Goal: Transaction & Acquisition: Purchase product/service

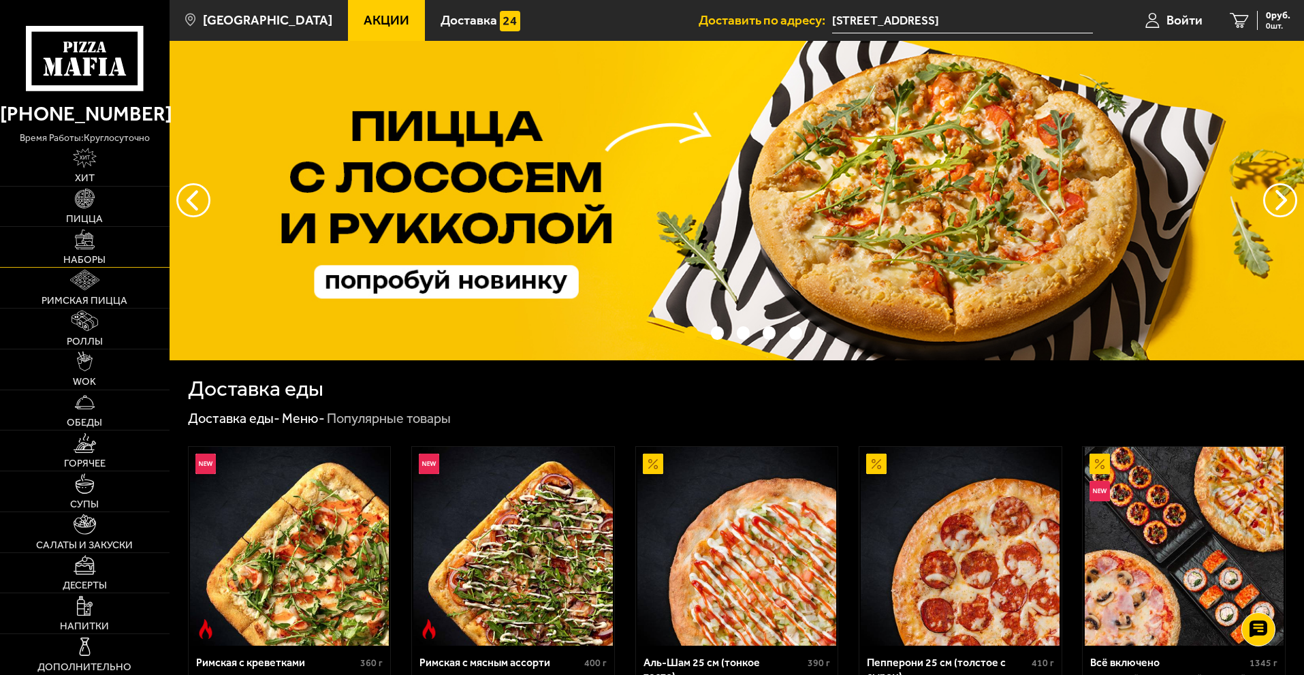
click at [81, 242] on img at bounding box center [85, 239] width 20 height 20
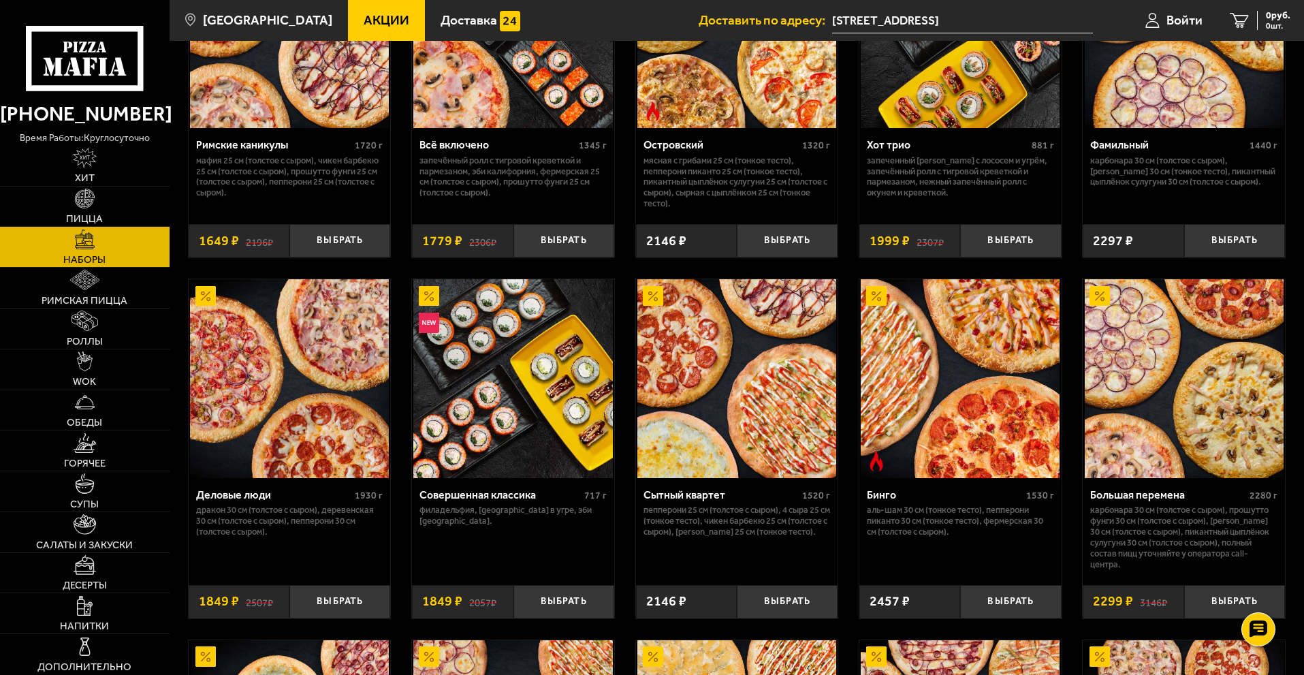
scroll to position [1157, 0]
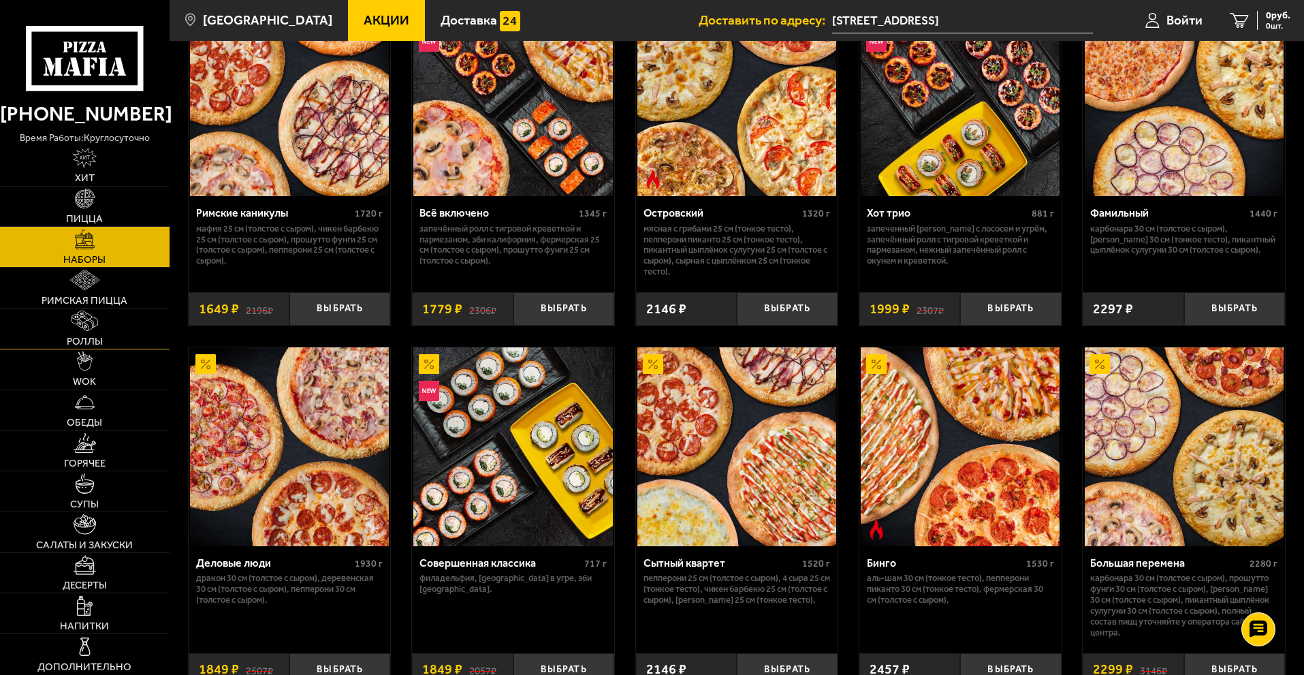
click at [83, 328] on img at bounding box center [84, 320] width 26 height 20
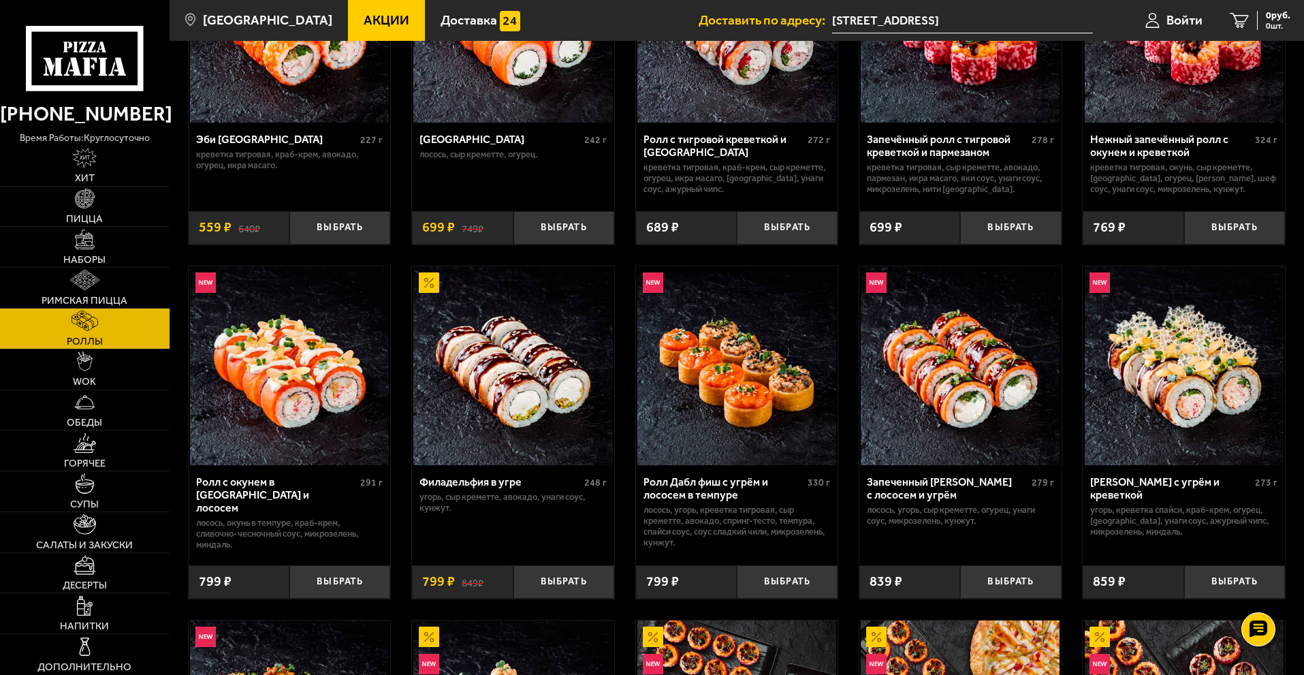
scroll to position [68, 0]
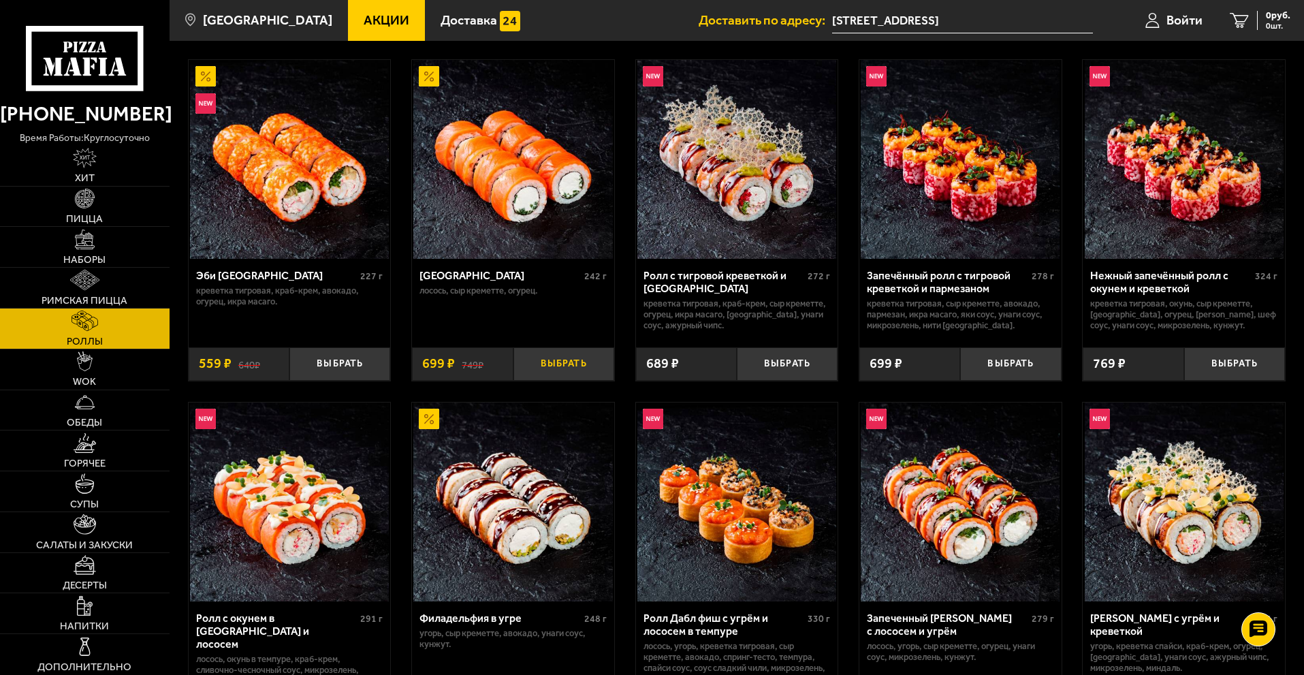
click at [561, 362] on button "Выбрать" at bounding box center [563, 363] width 101 height 33
click at [83, 208] on img at bounding box center [85, 199] width 20 height 20
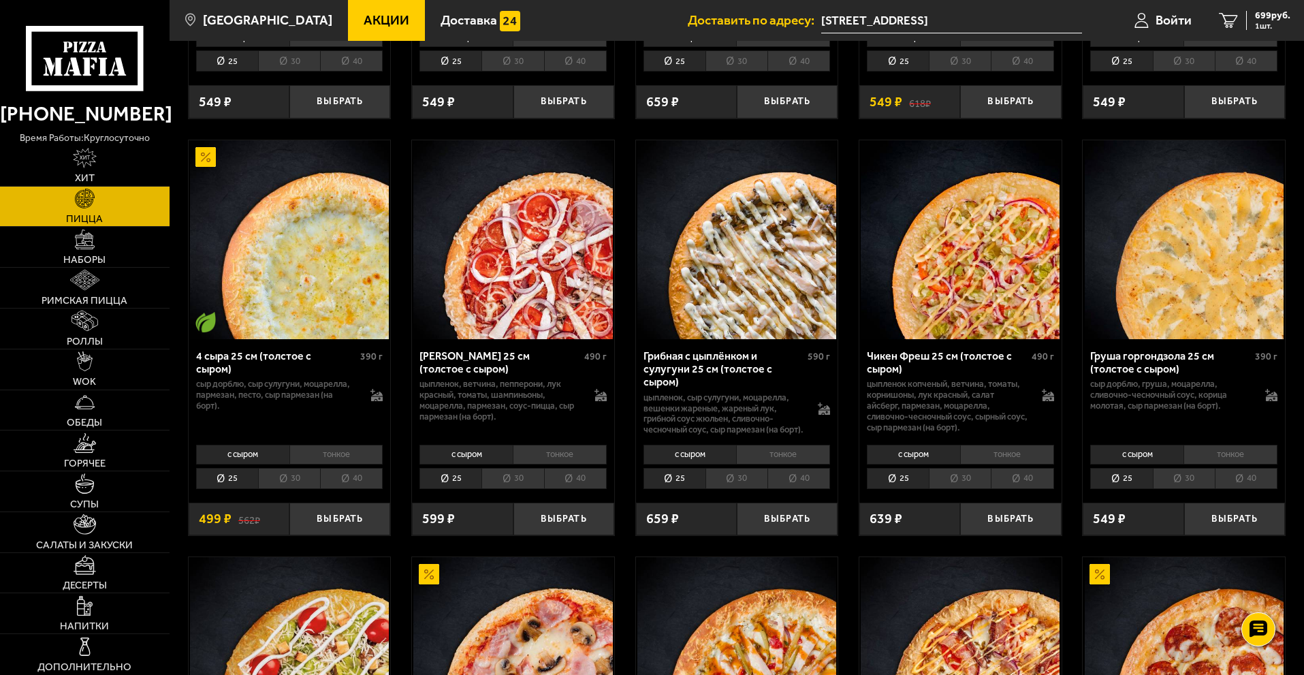
scroll to position [885, 0]
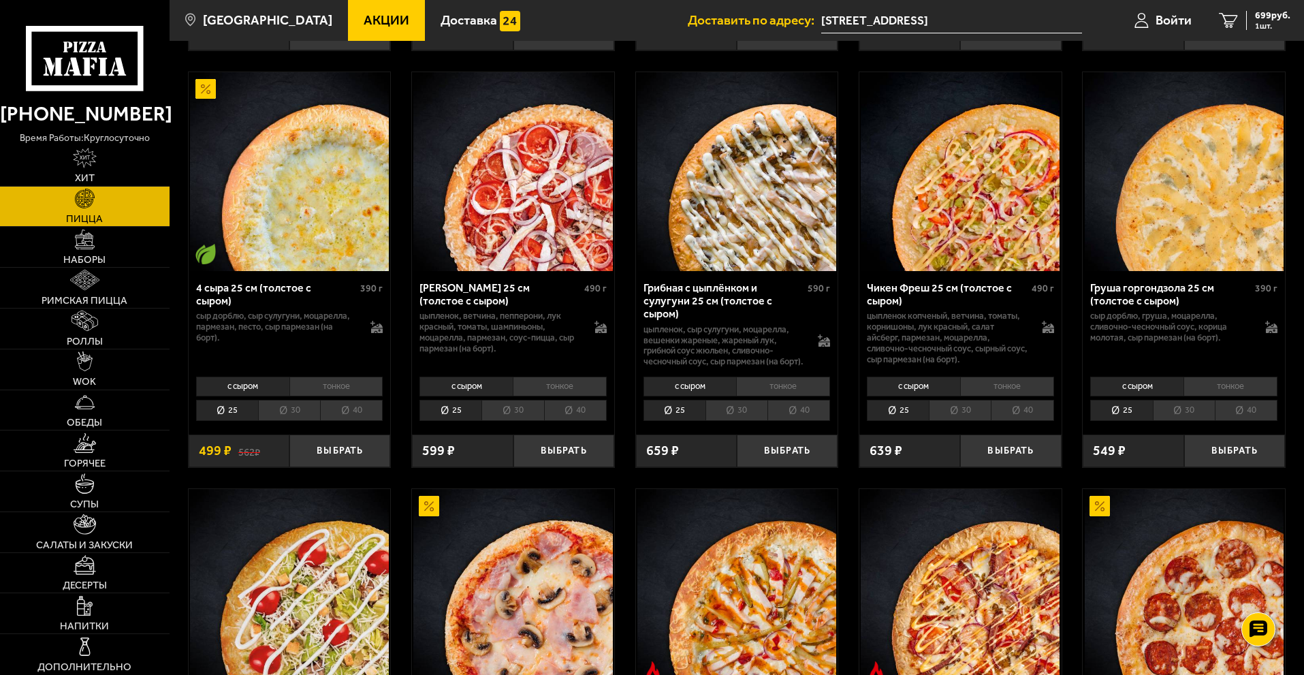
click at [514, 400] on li "30" at bounding box center [512, 410] width 62 height 21
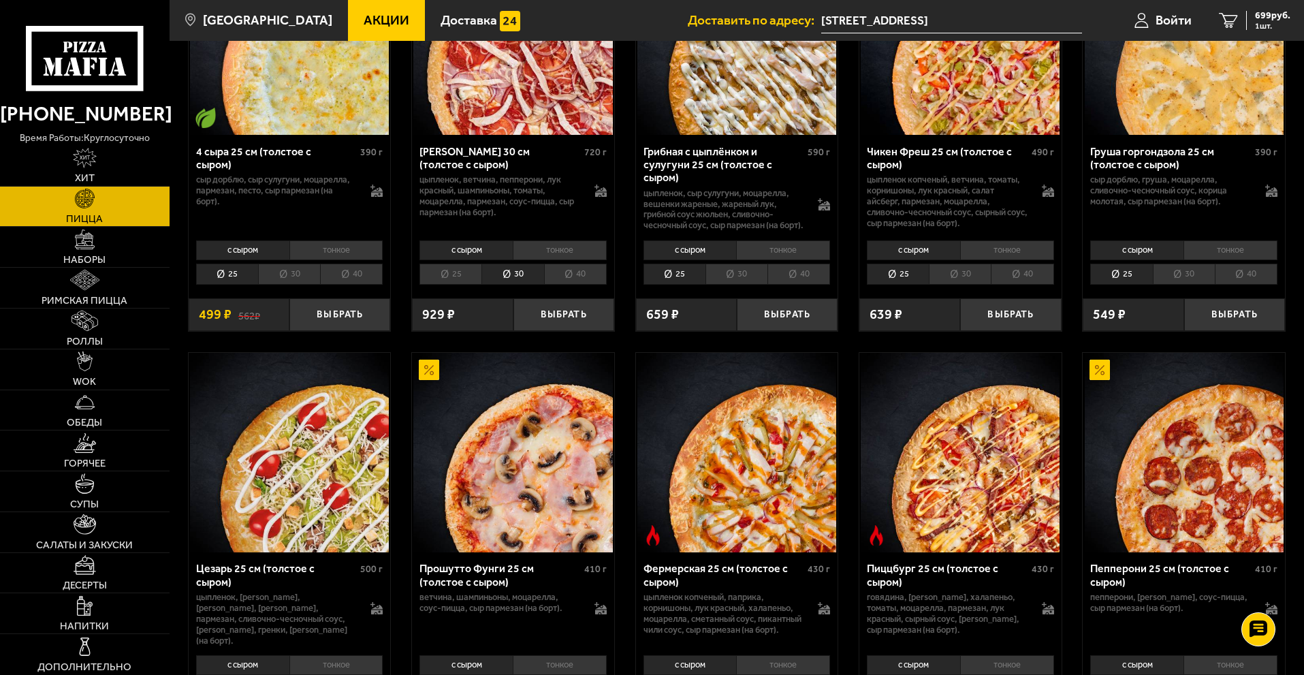
scroll to position [1225, 0]
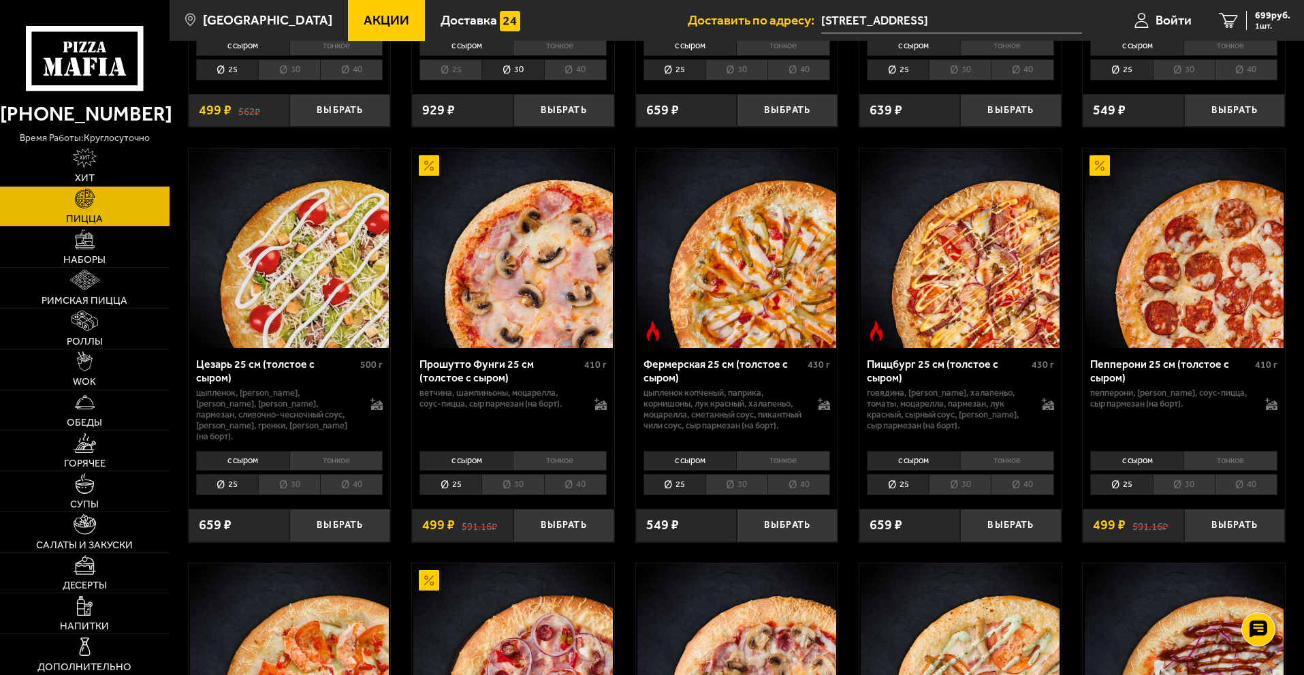
click at [1209, 451] on li "тонкое" at bounding box center [1230, 460] width 94 height 19
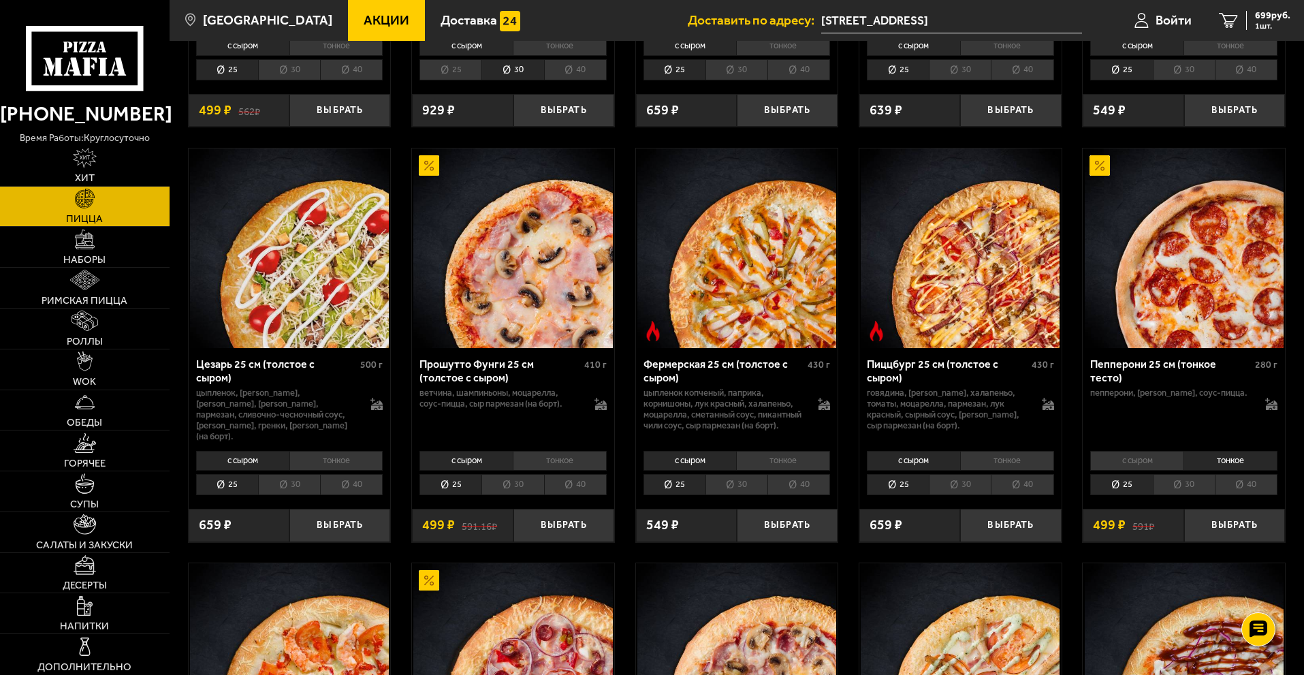
click at [1139, 451] on li "с сыром" at bounding box center [1136, 460] width 93 height 19
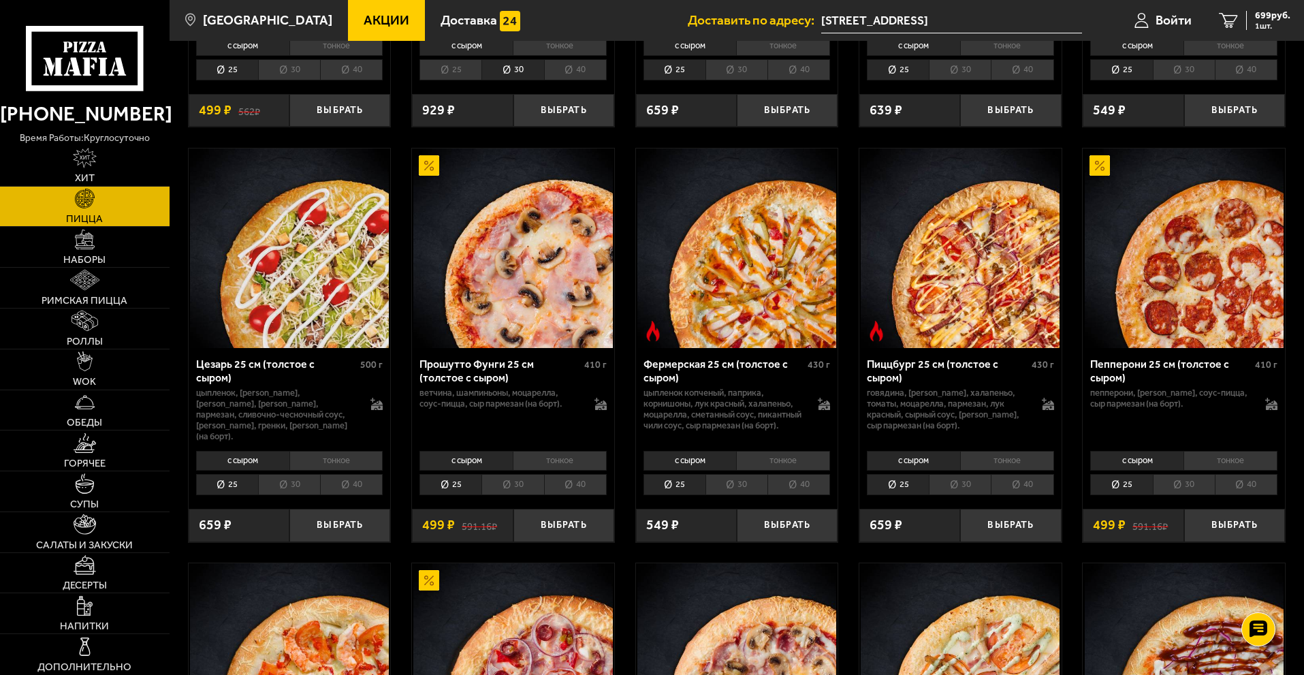
click at [1231, 451] on li "тонкое" at bounding box center [1230, 460] width 94 height 19
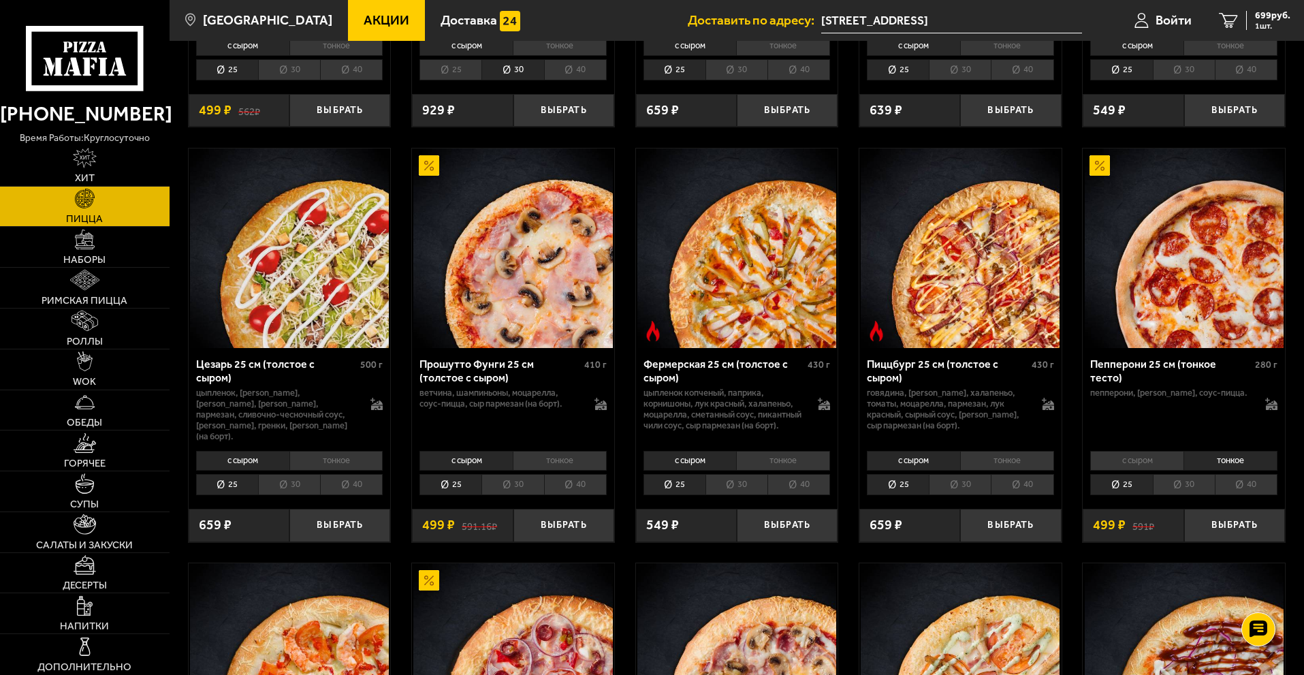
click at [1128, 451] on li "с сыром" at bounding box center [1136, 460] width 93 height 19
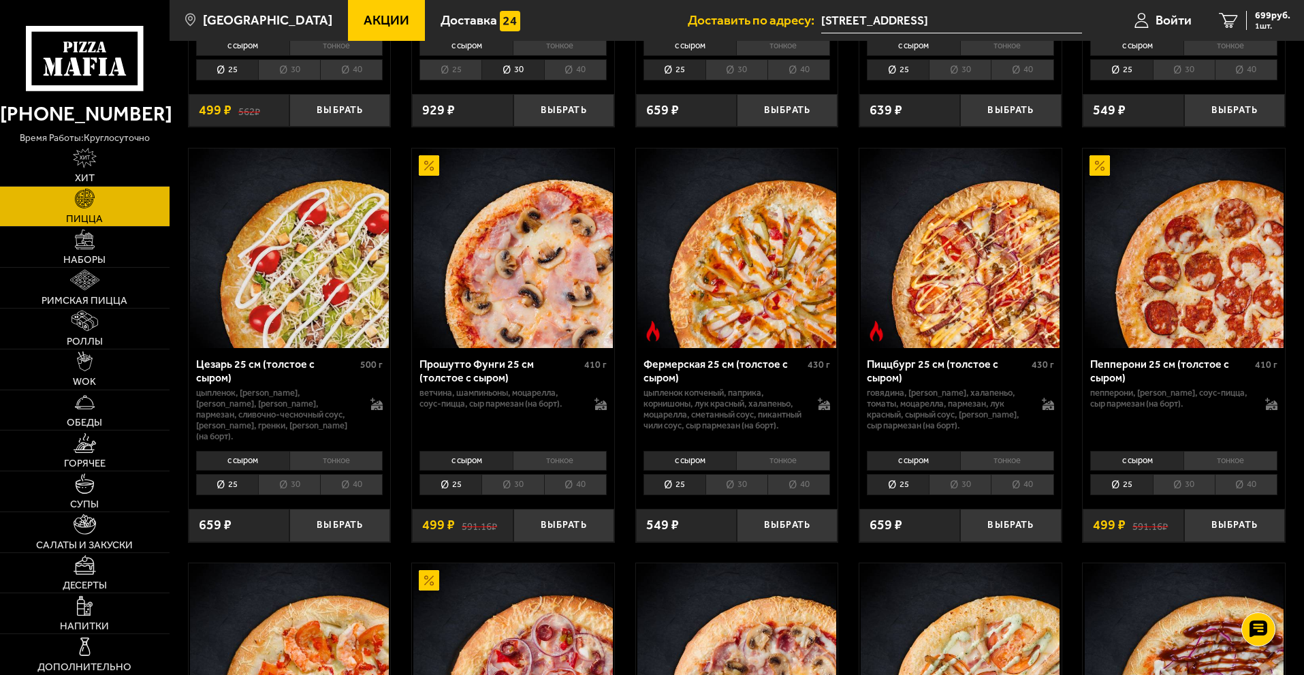
click at [1230, 451] on li "тонкое" at bounding box center [1230, 460] width 94 height 19
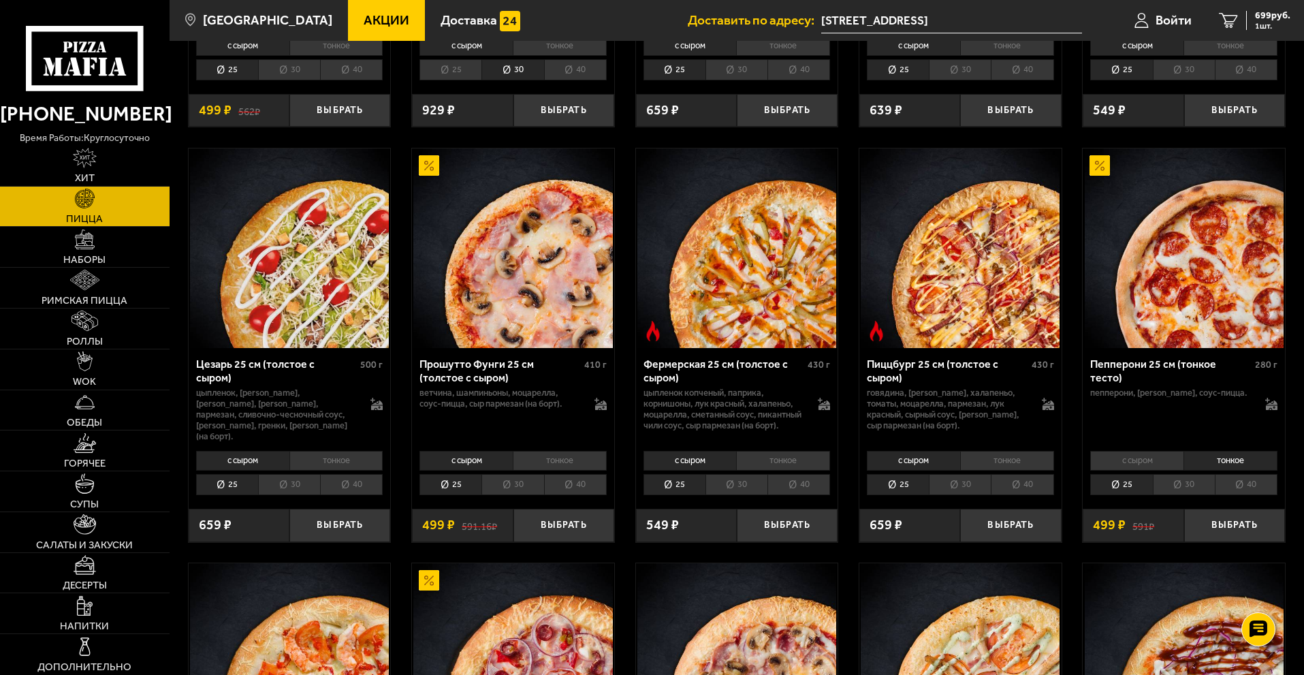
click at [1142, 451] on li "с сыром" at bounding box center [1136, 460] width 93 height 19
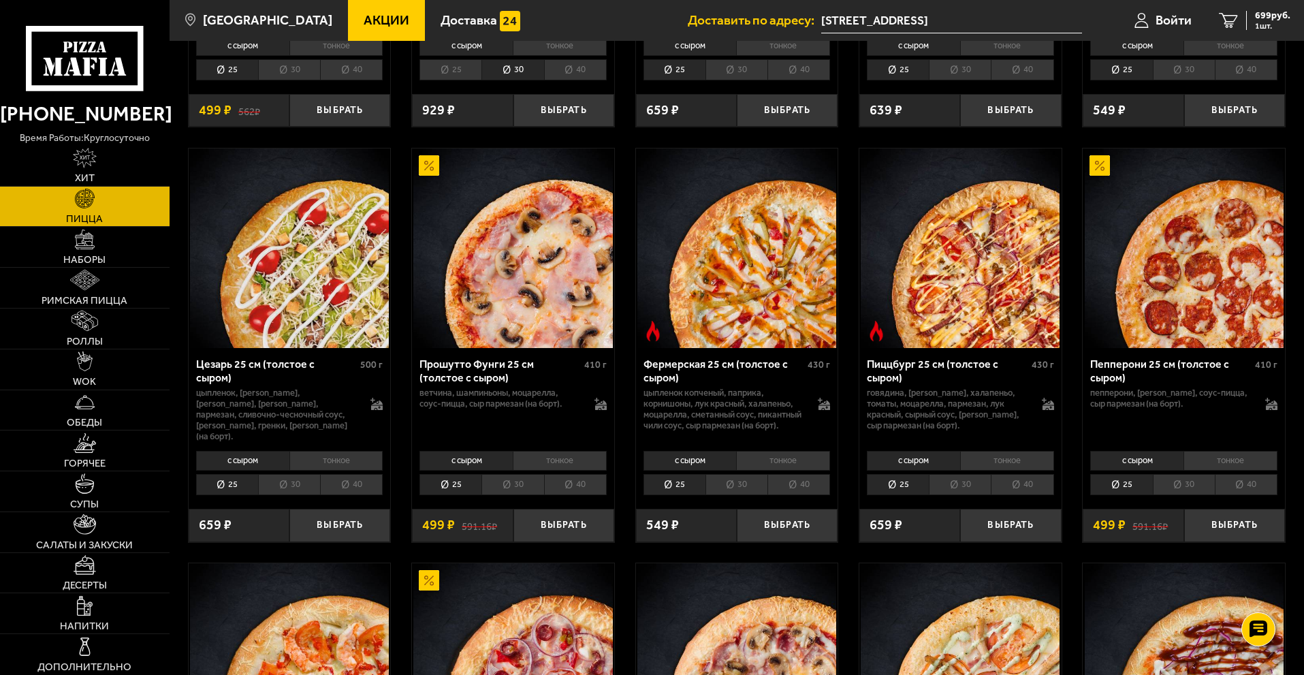
click at [1232, 451] on li "тонкое" at bounding box center [1230, 460] width 94 height 19
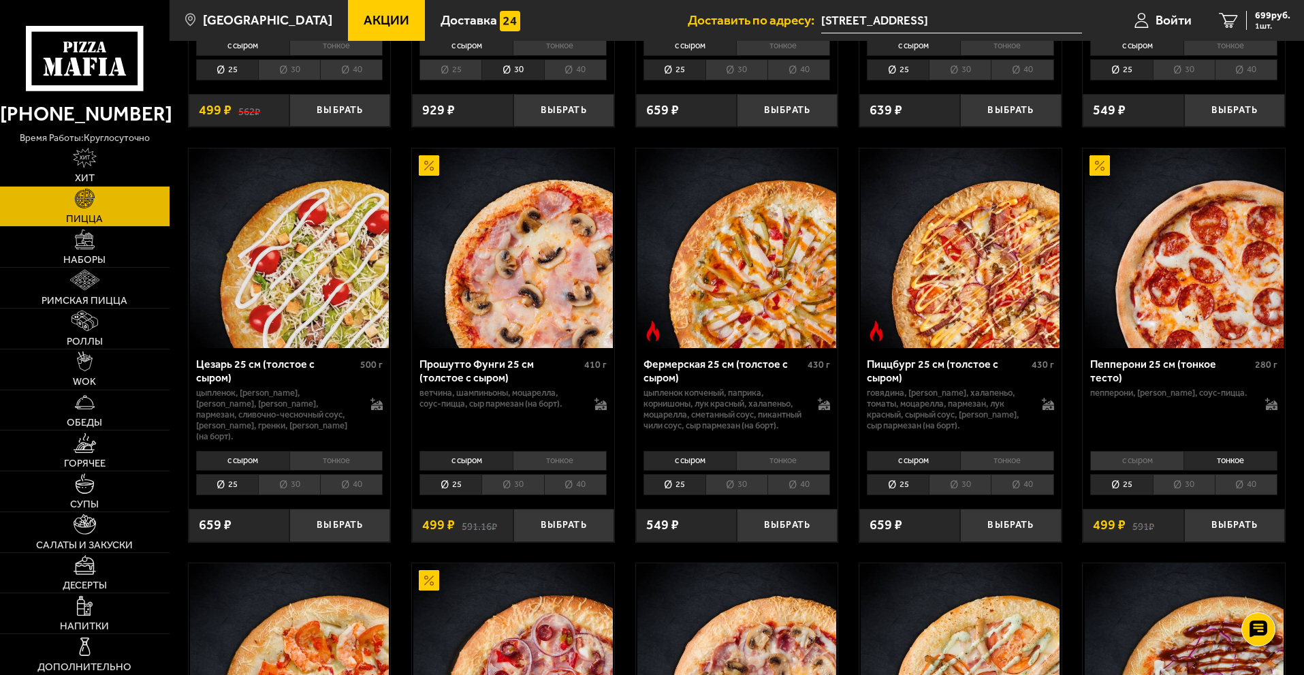
click at [1185, 474] on li "30" at bounding box center [1184, 484] width 62 height 21
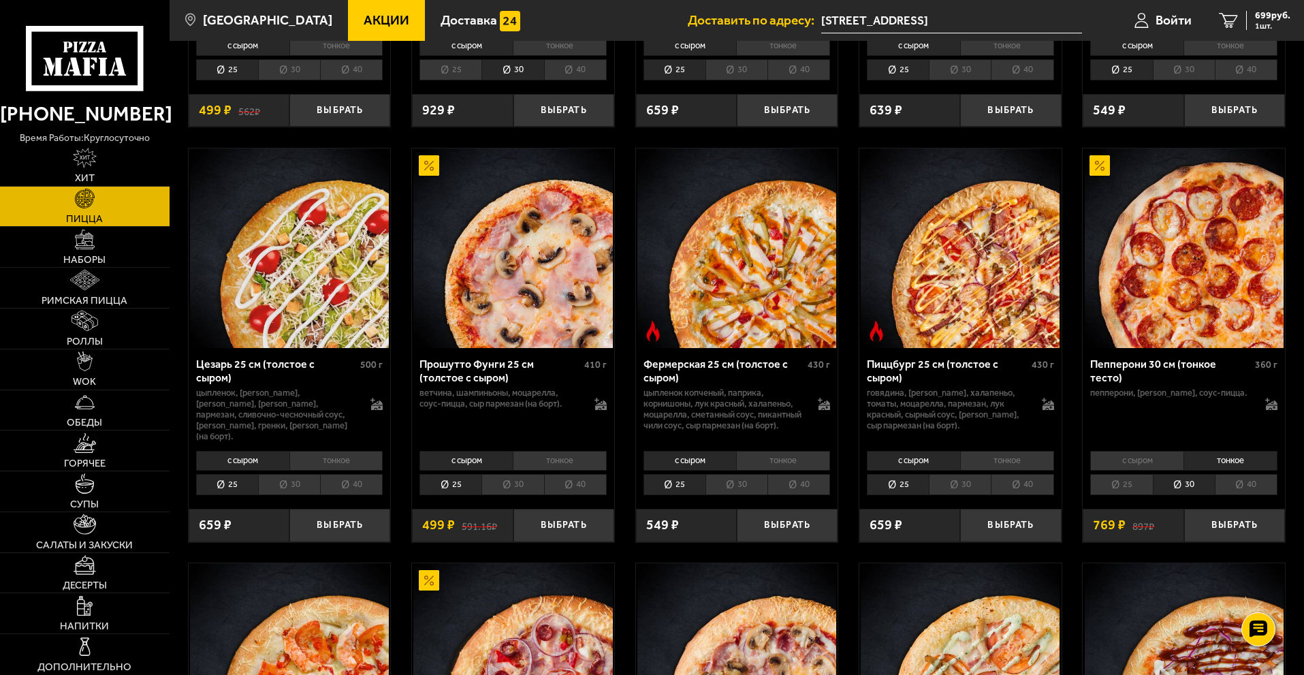
click at [1134, 451] on li "с сыром" at bounding box center [1136, 460] width 93 height 19
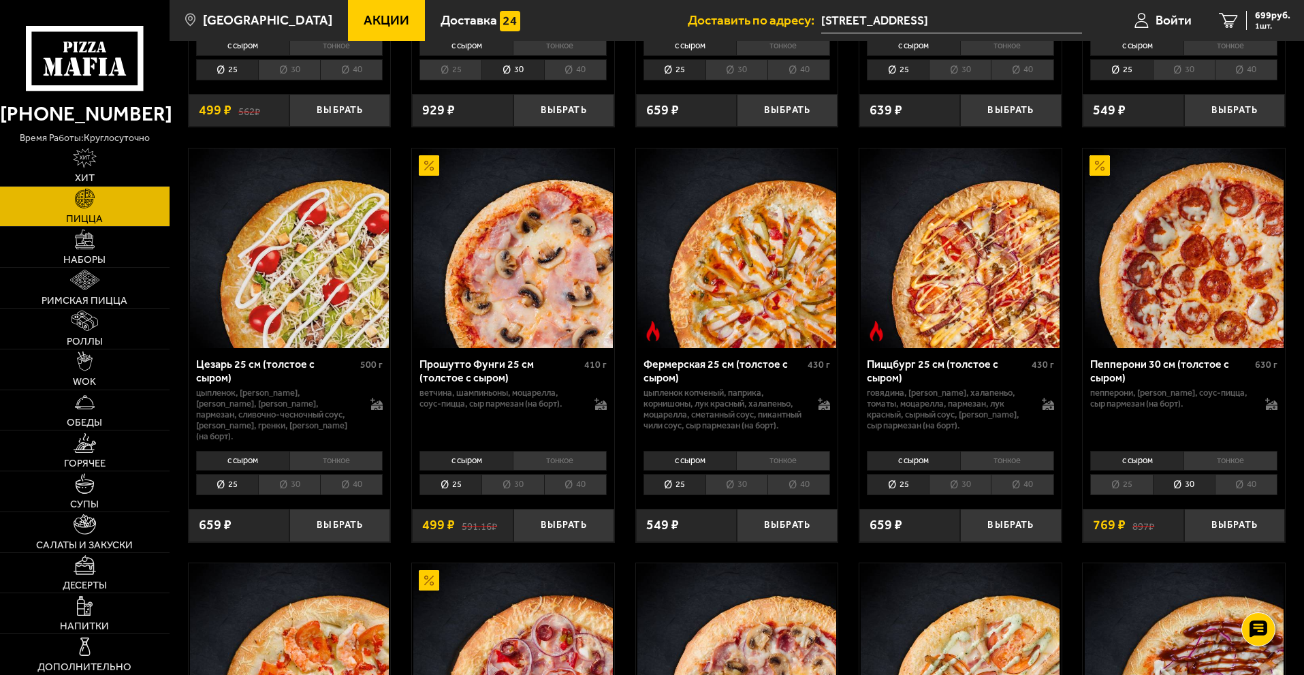
click at [1207, 451] on li "тонкое" at bounding box center [1230, 460] width 94 height 19
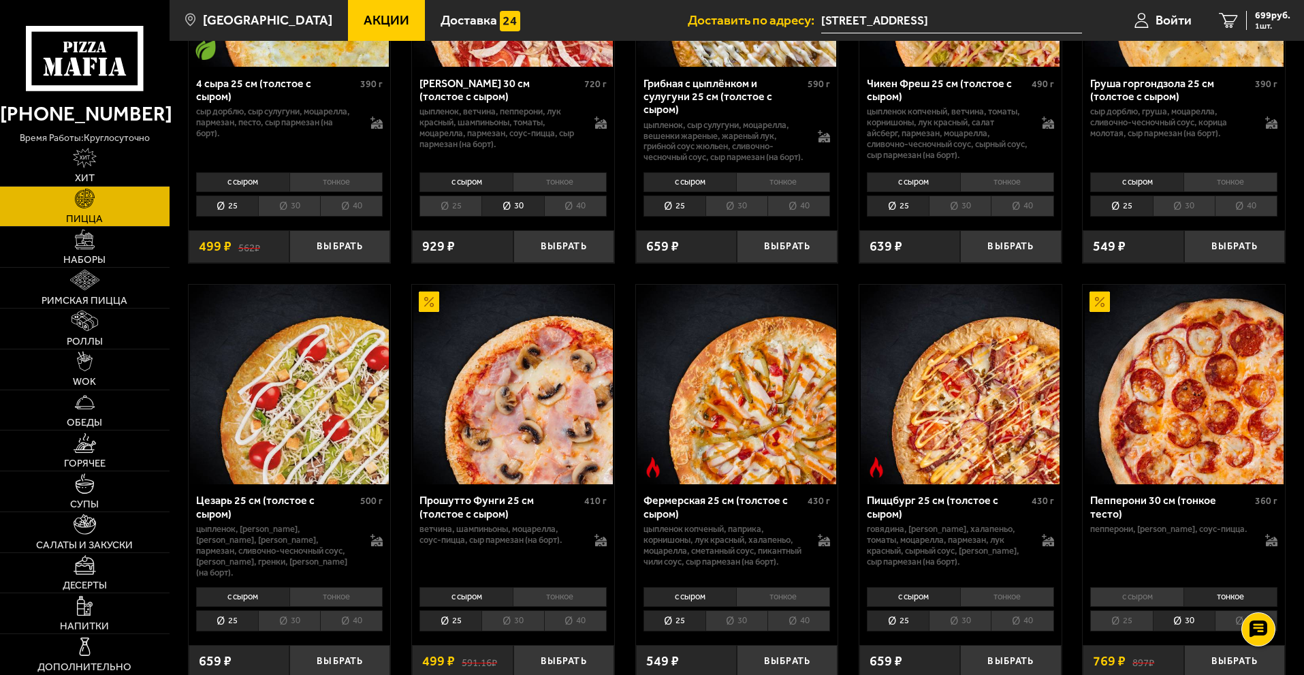
scroll to position [749, 0]
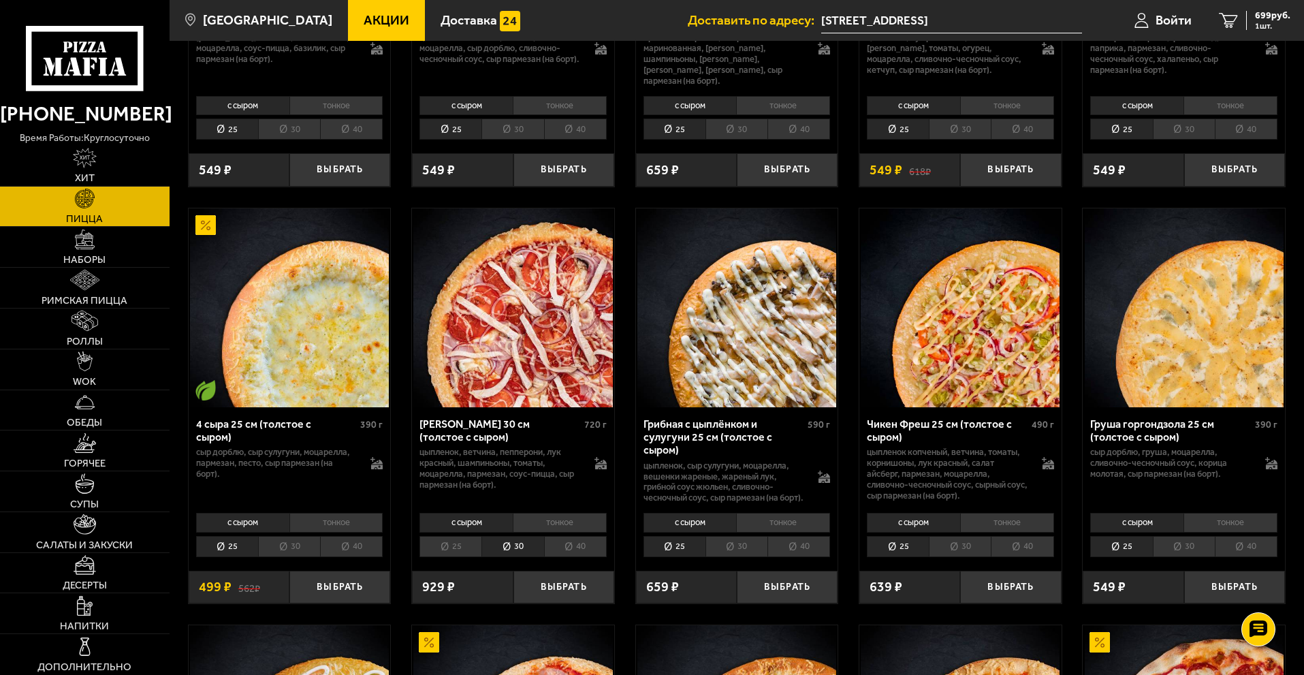
click at [561, 516] on li "тонкое" at bounding box center [560, 522] width 94 height 19
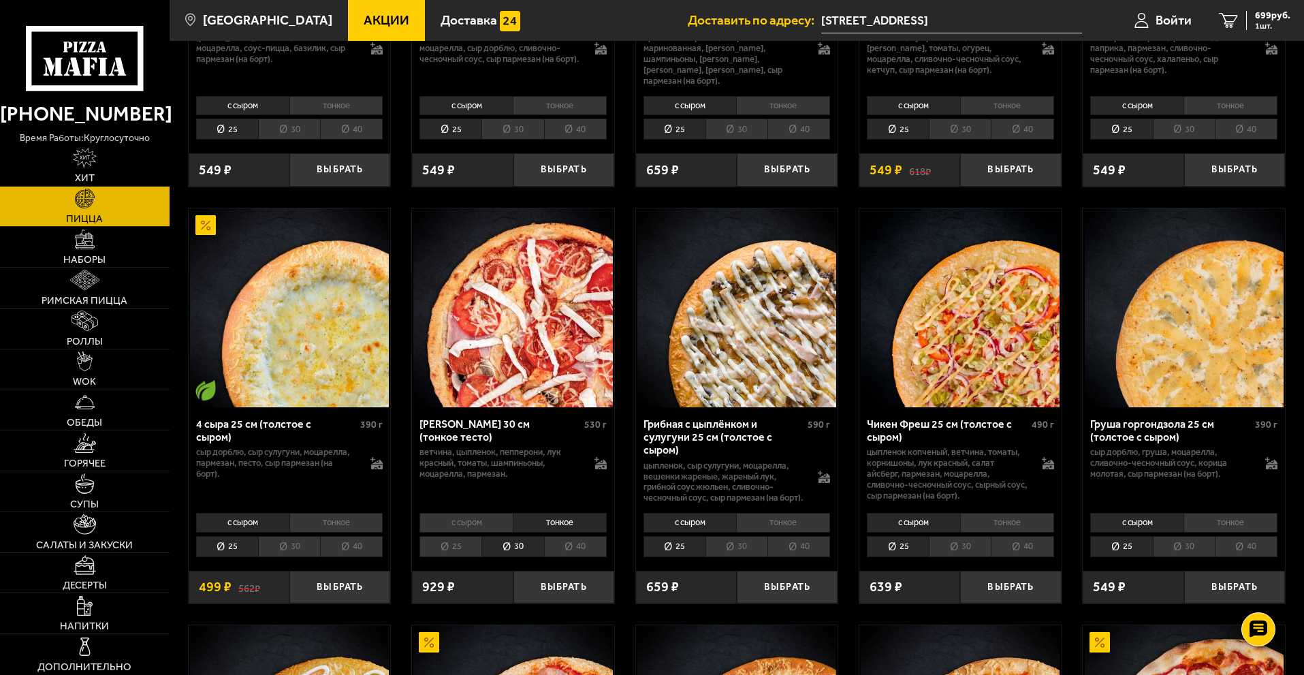
scroll to position [817, 0]
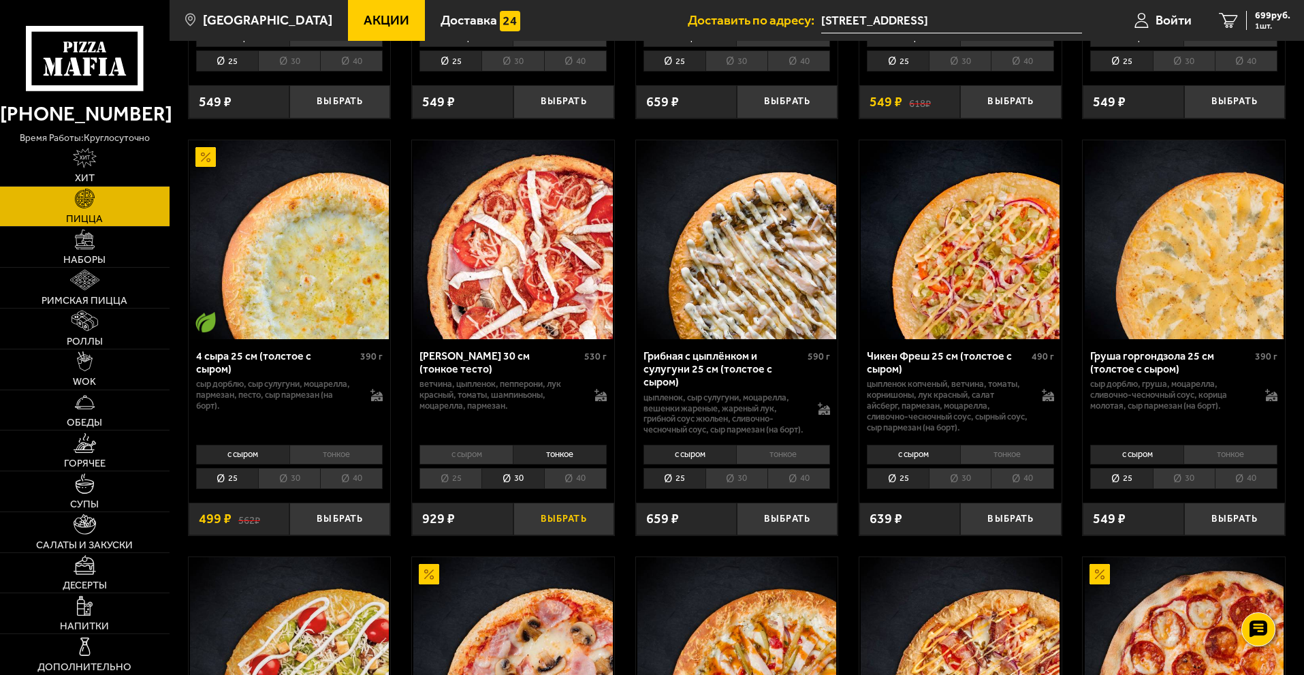
click at [550, 514] on button "Выбрать" at bounding box center [563, 518] width 101 height 33
click at [91, 374] on link "WOK" at bounding box center [85, 369] width 170 height 40
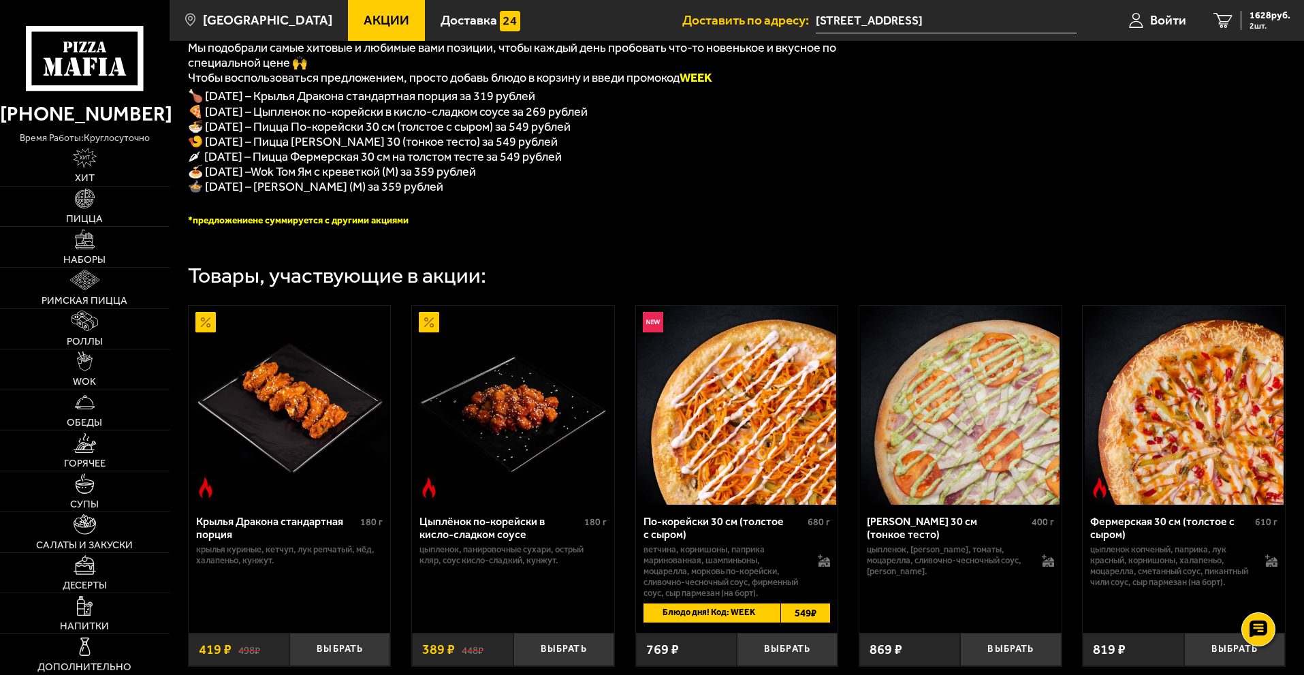
scroll to position [408, 0]
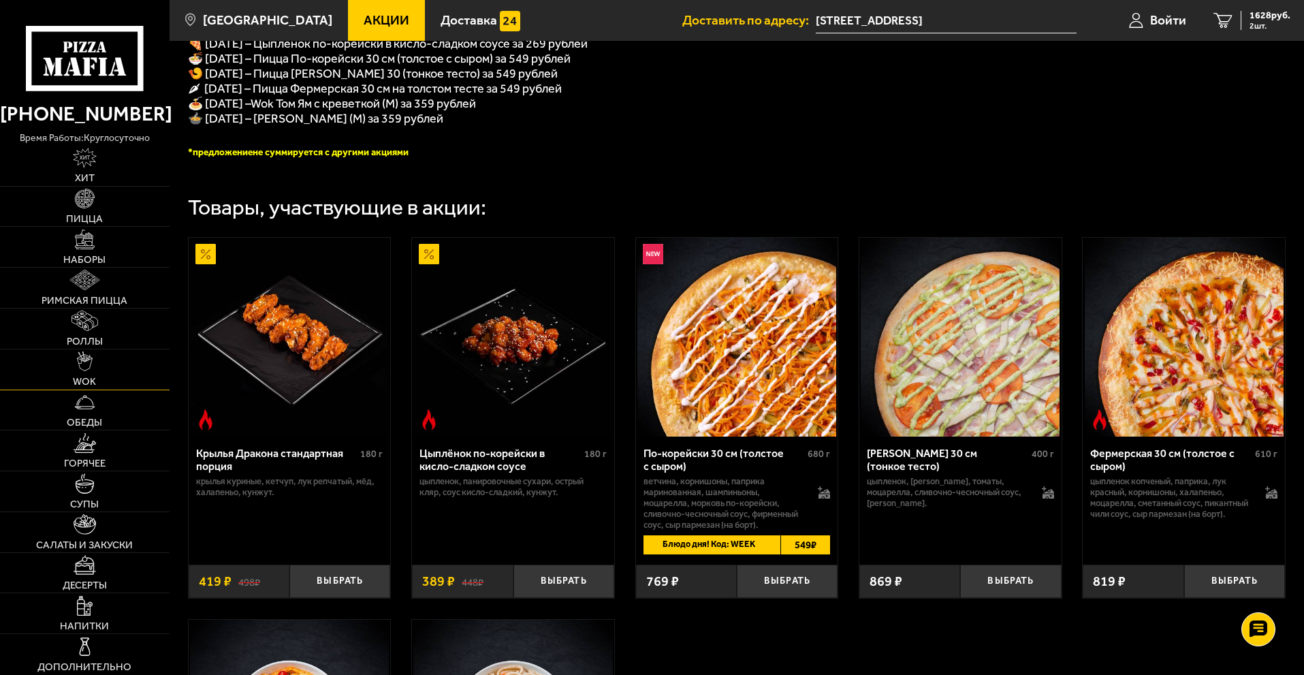
click at [91, 357] on img at bounding box center [85, 361] width 16 height 20
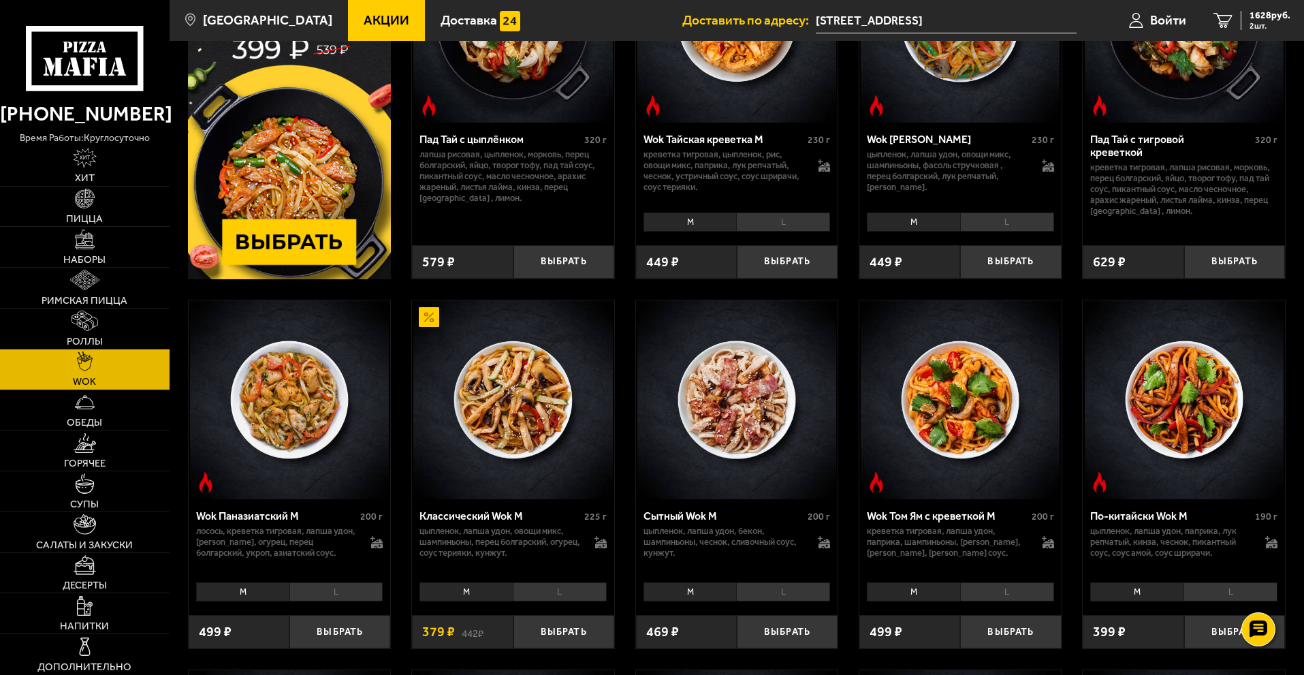
scroll to position [136, 0]
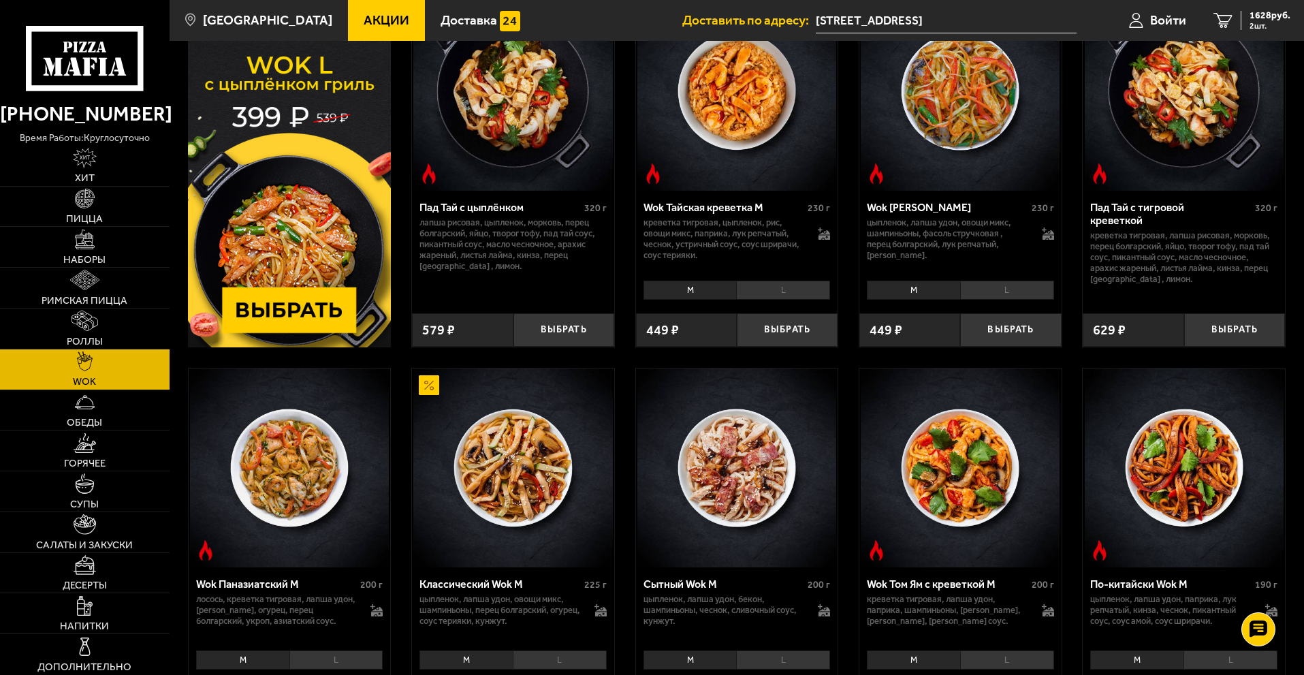
click at [323, 294] on img at bounding box center [290, 169] width 204 height 356
